Goal: Transaction & Acquisition: Purchase product/service

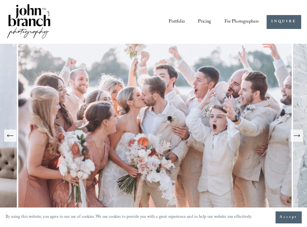
click at [177, 21] on link "Portfolio" at bounding box center [177, 22] width 16 height 10
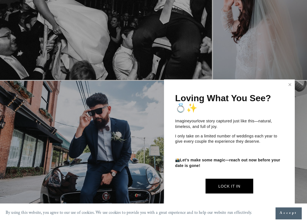
scroll to position [1281, 0]
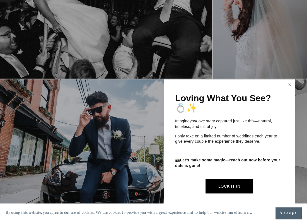
click at [289, 84] on link "Close" at bounding box center [289, 84] width 8 height 9
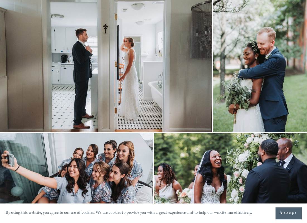
scroll to position [0, 0]
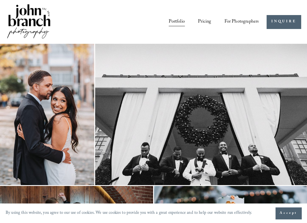
click at [0, 0] on span "Presets" at bounding box center [0, 0] width 0 height 0
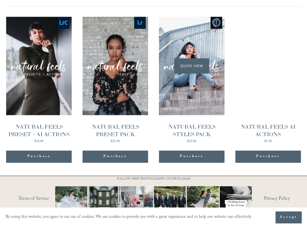
scroll to position [498, 0]
